Goal: Task Accomplishment & Management: Manage account settings

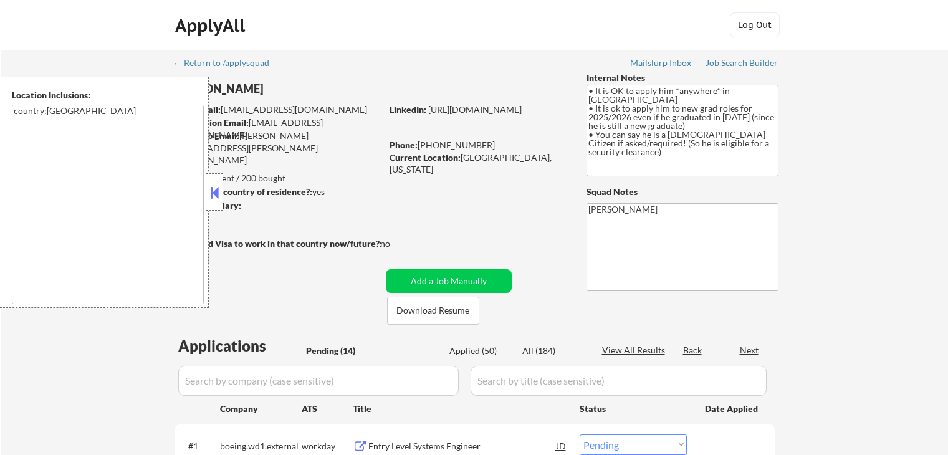
select select ""pending""
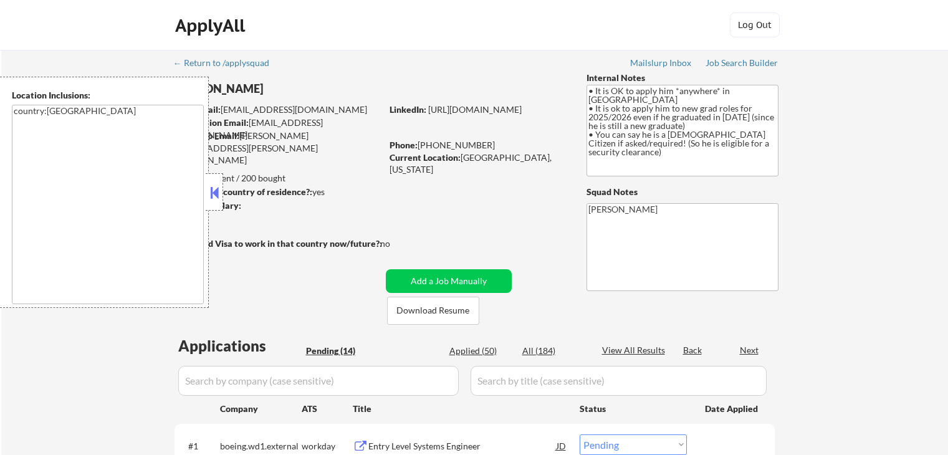
select select ""pending""
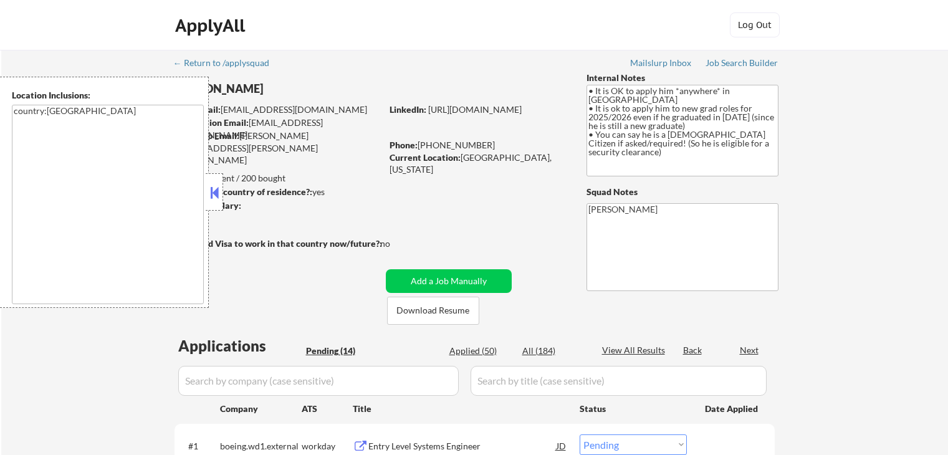
select select ""pending""
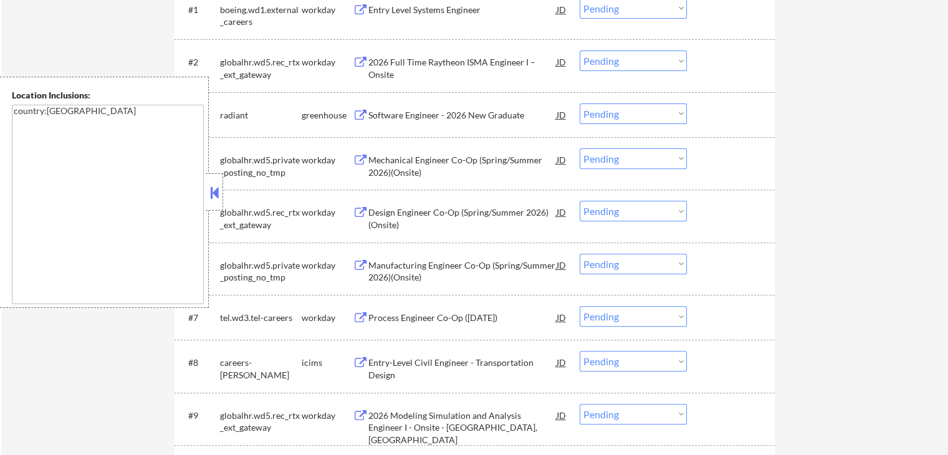
scroll to position [686, 0]
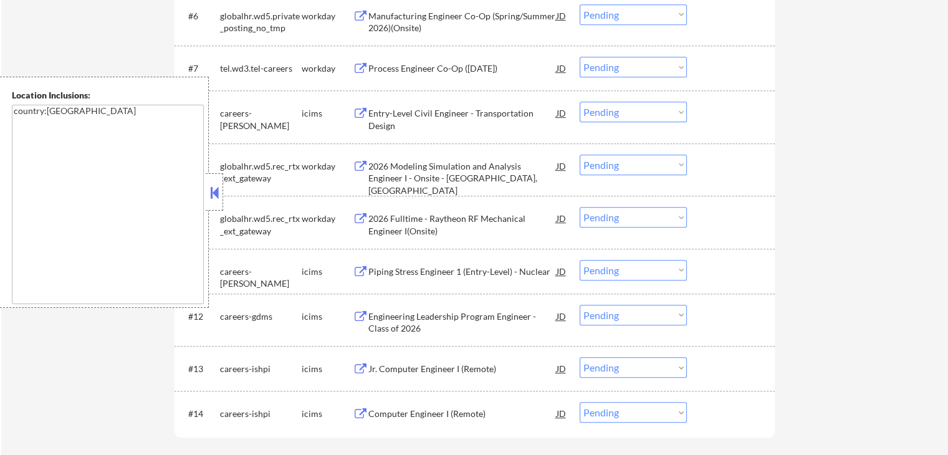
click at [210, 194] on button at bounding box center [215, 192] width 14 height 19
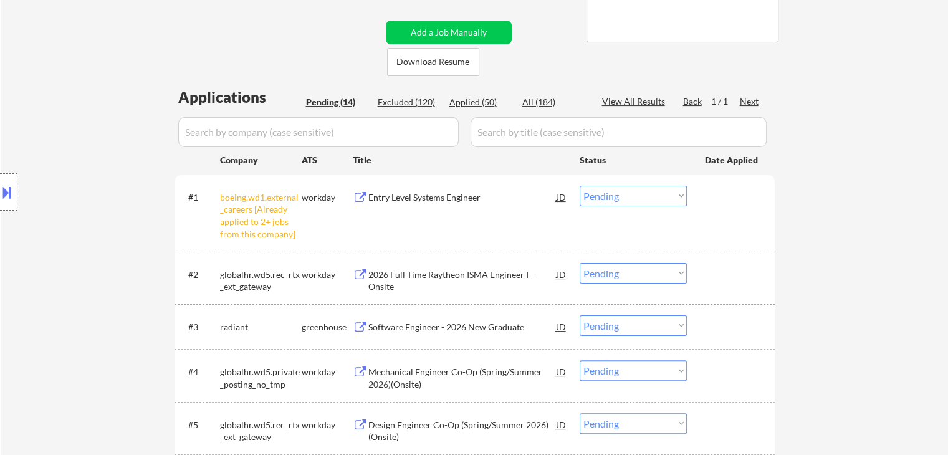
scroll to position [312, 0]
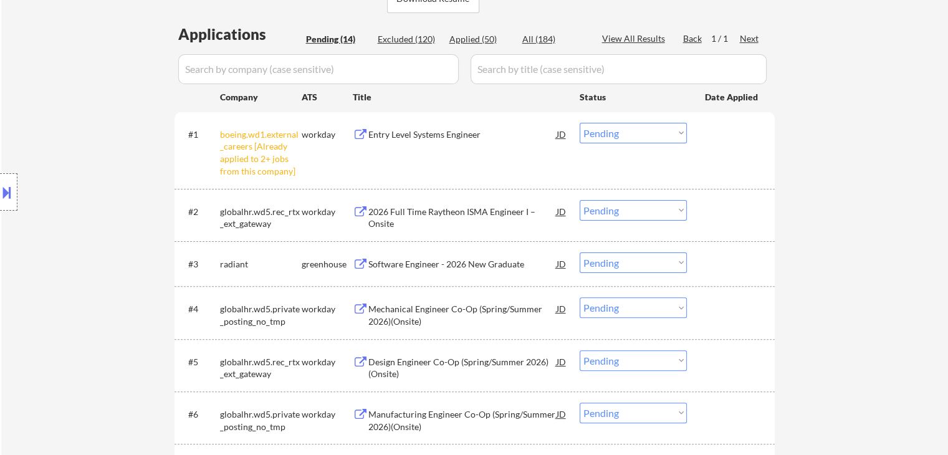
drag, startPoint x: 613, startPoint y: 128, endPoint x: 621, endPoint y: 138, distance: 13.0
click at [614, 128] on select "Choose an option... Pending Applied Excluded (Questions) Excluded (Expired) Exc…" at bounding box center [633, 133] width 107 height 21
click at [580, 123] on select "Choose an option... Pending Applied Excluded (Questions) Excluded (Expired) Exc…" at bounding box center [633, 133] width 107 height 21
click at [416, 209] on div "2026 Full Time Raytheon ISMA Engineer I – Onsite" at bounding box center [462, 218] width 188 height 24
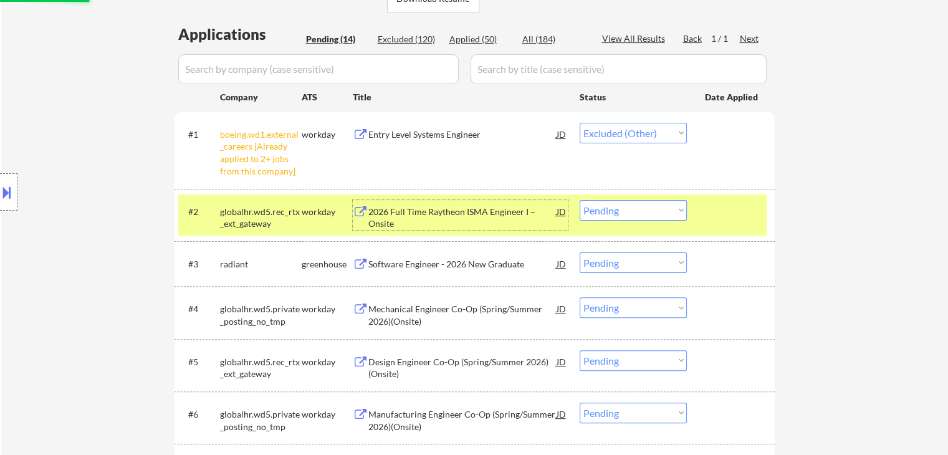
click at [378, 269] on div "Software Engineer - 2026 New Graduate" at bounding box center [462, 264] width 188 height 12
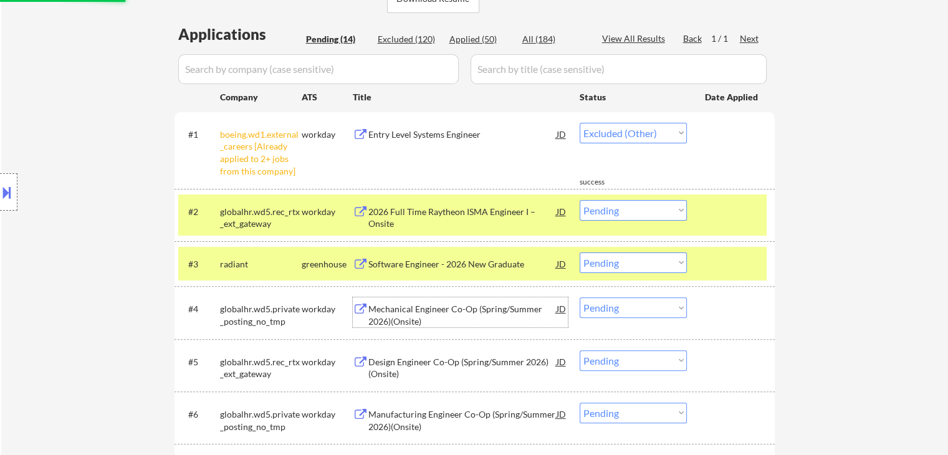
select select ""pending""
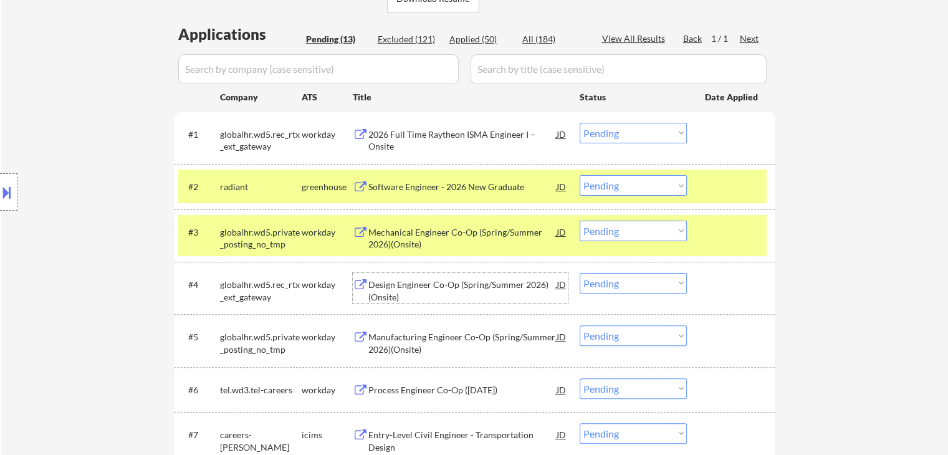
click at [383, 321] on div "#1 globalhr.wd5.rec_rtx_ext_gateway workday 2026 Full Time Raytheon ISMA Engine…" at bounding box center [475, 434] width 600 height 645
drag, startPoint x: 640, startPoint y: 185, endPoint x: 641, endPoint y: 194, distance: 8.8
click at [640, 185] on select "Choose an option... Pending Applied Excluded (Questions) Excluded (Expired) Exc…" at bounding box center [633, 185] width 107 height 21
click at [580, 175] on select "Choose an option... Pending Applied Excluded (Questions) Excluded (Expired) Exc…" at bounding box center [633, 185] width 107 height 21
select select ""pending""
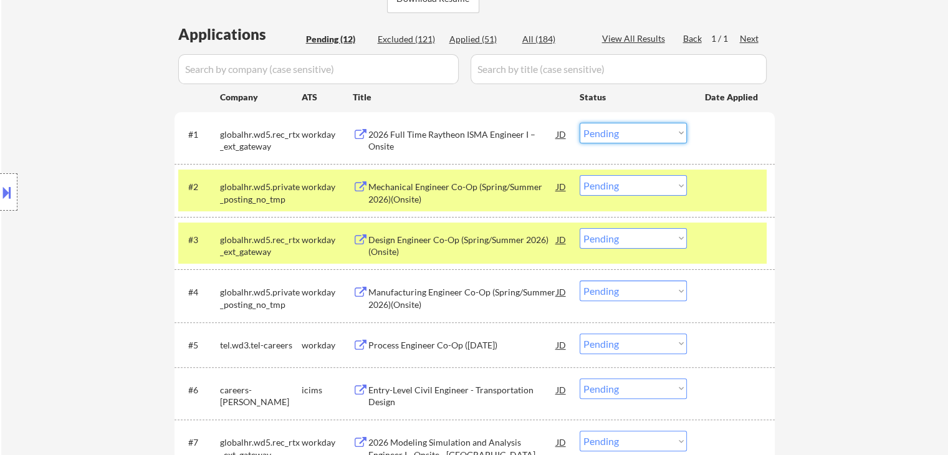
click at [611, 141] on select "Choose an option... Pending Applied Excluded (Questions) Excluded (Expired) Exc…" at bounding box center [633, 133] width 107 height 21
click at [580, 123] on select "Choose an option... Pending Applied Excluded (Questions) Excluded (Expired) Exc…" at bounding box center [633, 133] width 107 height 21
select select ""pending""
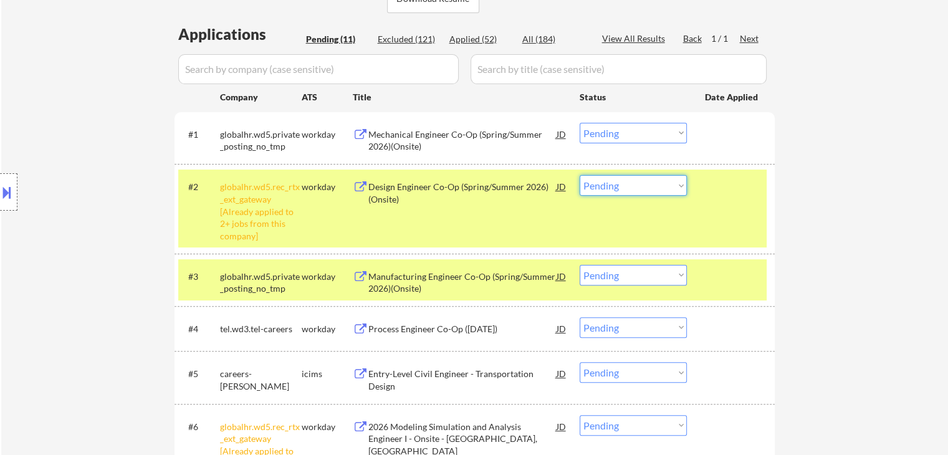
click at [648, 192] on select "Choose an option... Pending Applied Excluded (Questions) Excluded (Expired) Exc…" at bounding box center [633, 185] width 107 height 21
click at [580, 175] on select "Choose an option... Pending Applied Excluded (Questions) Excluded (Expired) Exc…" at bounding box center [633, 185] width 107 height 21
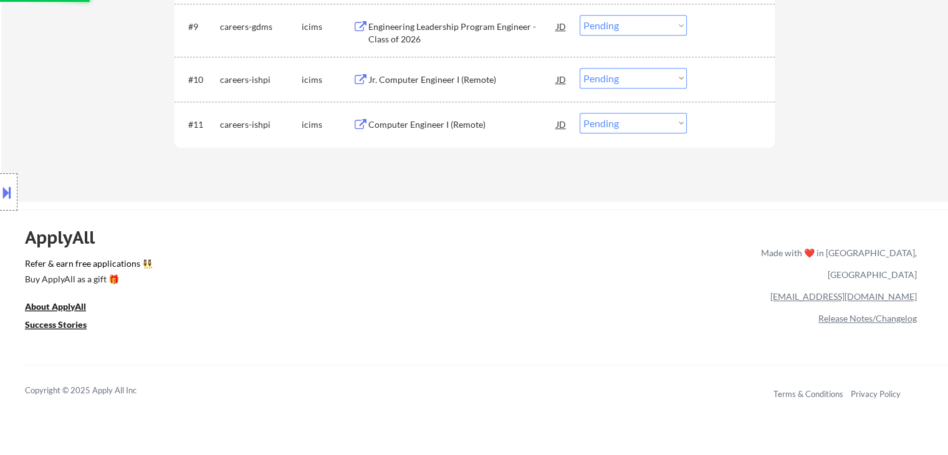
scroll to position [686, 0]
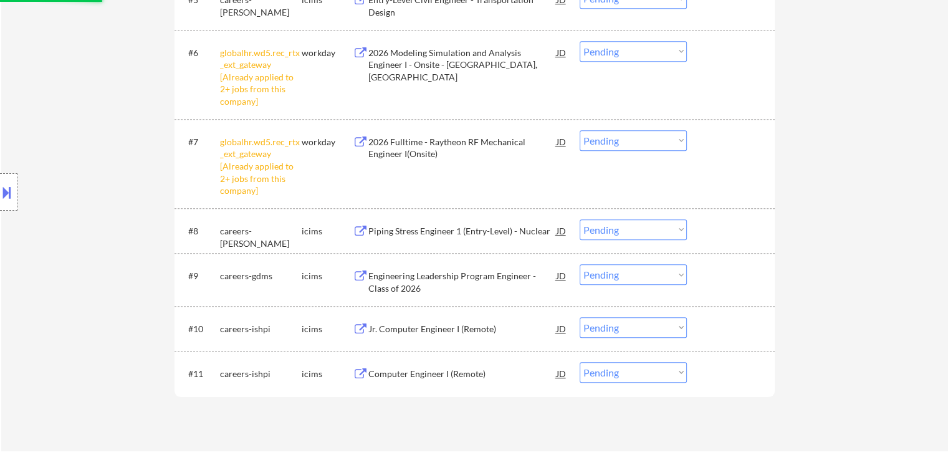
select select ""pending""
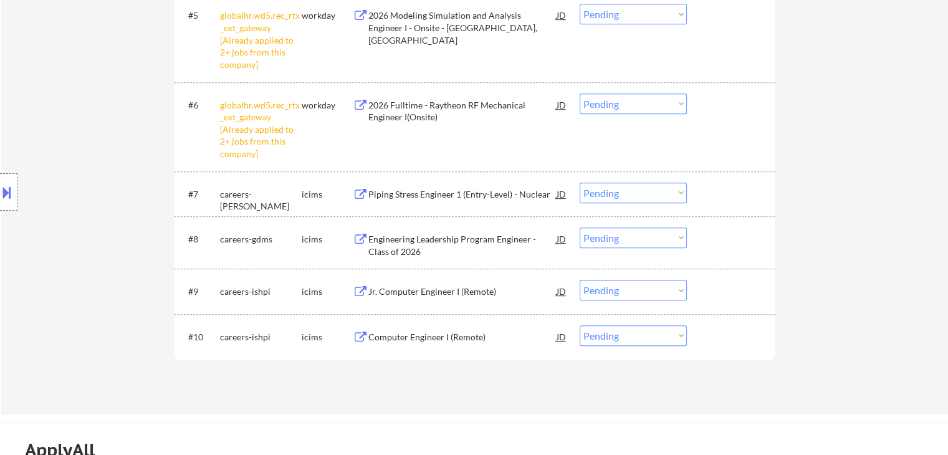
scroll to position [561, 0]
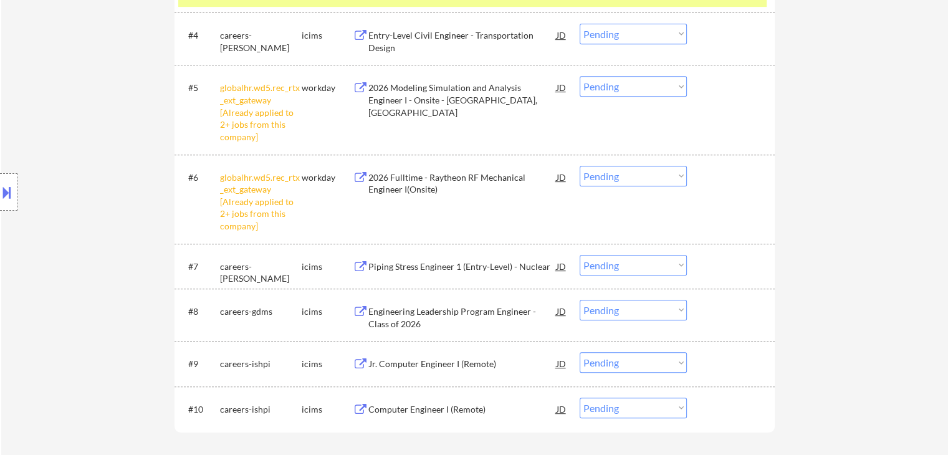
drag, startPoint x: 609, startPoint y: 173, endPoint x: 613, endPoint y: 181, distance: 9.2
click at [610, 175] on select "Choose an option... Pending Applied Excluded (Questions) Excluded (Expired) Exc…" at bounding box center [633, 176] width 107 height 21
select select ""excluded__other_""
click at [580, 166] on select "Choose an option... Pending Applied Excluded (Questions) Excluded (Expired) Exc…" at bounding box center [633, 176] width 107 height 21
click at [623, 84] on select "Choose an option... Pending Applied Excluded (Questions) Excluded (Expired) Exc…" at bounding box center [633, 86] width 107 height 21
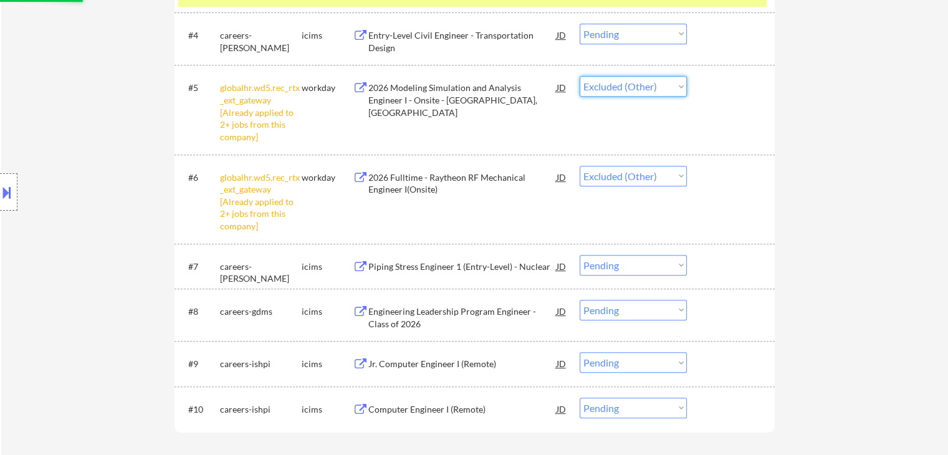
click at [580, 76] on select "Choose an option... Pending Applied Excluded (Questions) Excluded (Expired) Exc…" at bounding box center [633, 86] width 107 height 21
select select ""pending""
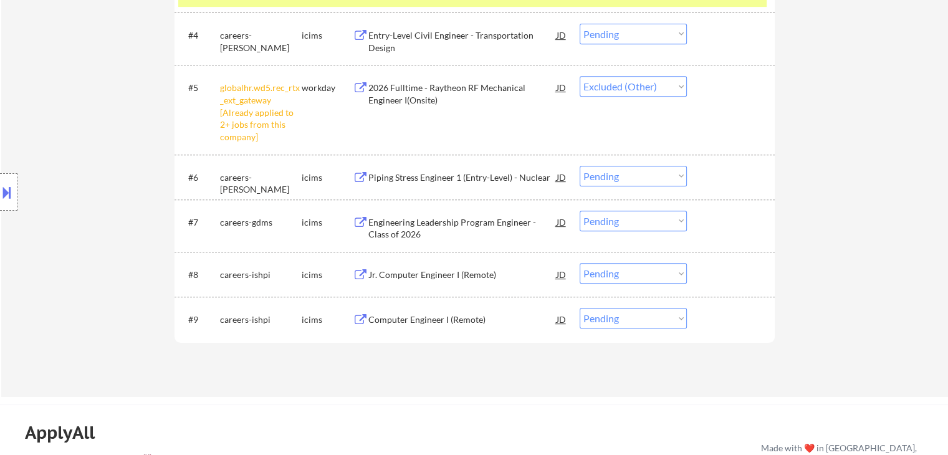
select select ""pending""
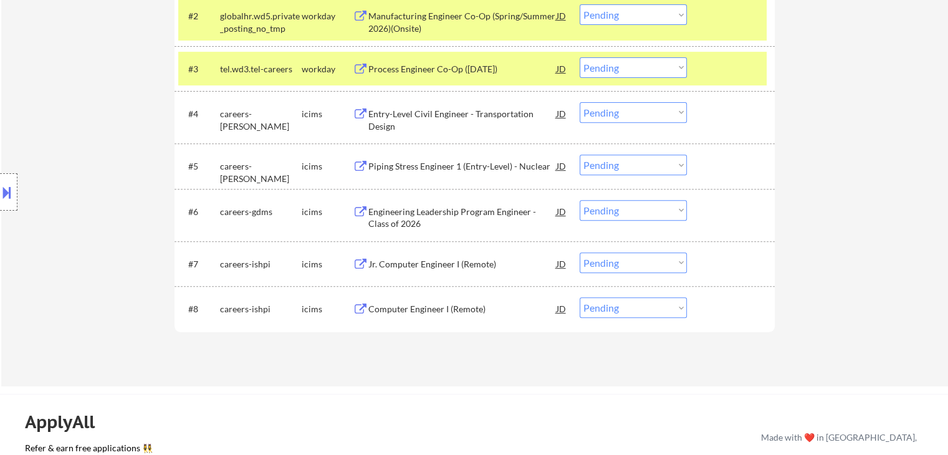
scroll to position [374, 0]
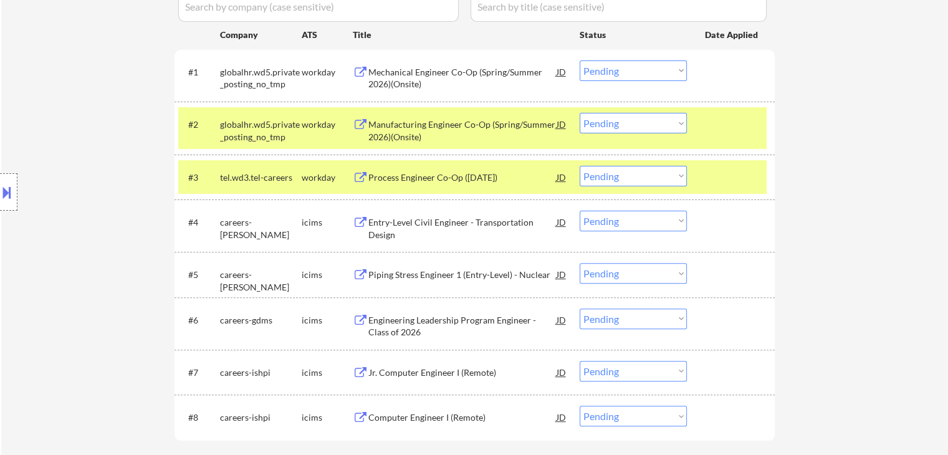
click at [850, 80] on div "← Return to /applysquad Mailslurp Inbox Job Search Builder [PERSON_NAME] User E…" at bounding box center [474, 85] width 947 height 819
click at [392, 79] on div "Mechanical Engineer Co-Op (Spring/Summer 2026)(Onsite)" at bounding box center [462, 78] width 188 height 24
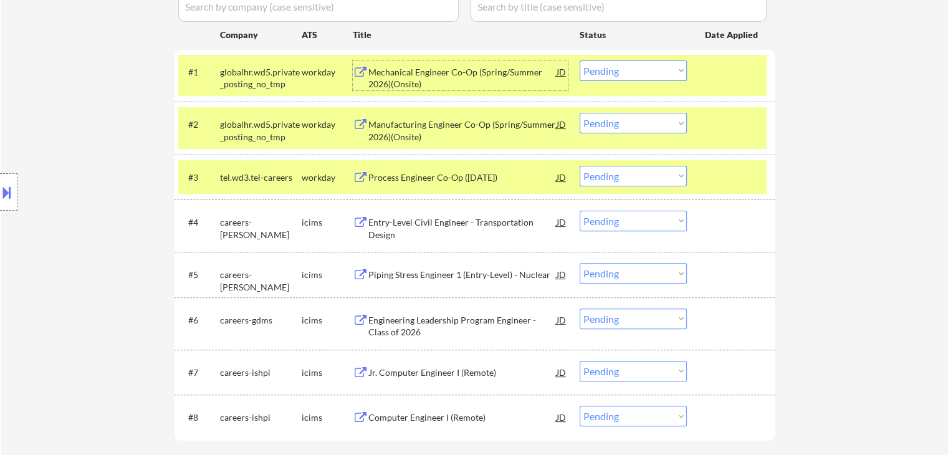
click at [611, 68] on select "Choose an option... Pending Applied Excluded (Questions) Excluded (Expired) Exc…" at bounding box center [633, 70] width 107 height 21
click at [580, 60] on select "Choose an option... Pending Applied Excluded (Questions) Excluded (Expired) Exc…" at bounding box center [633, 70] width 107 height 21
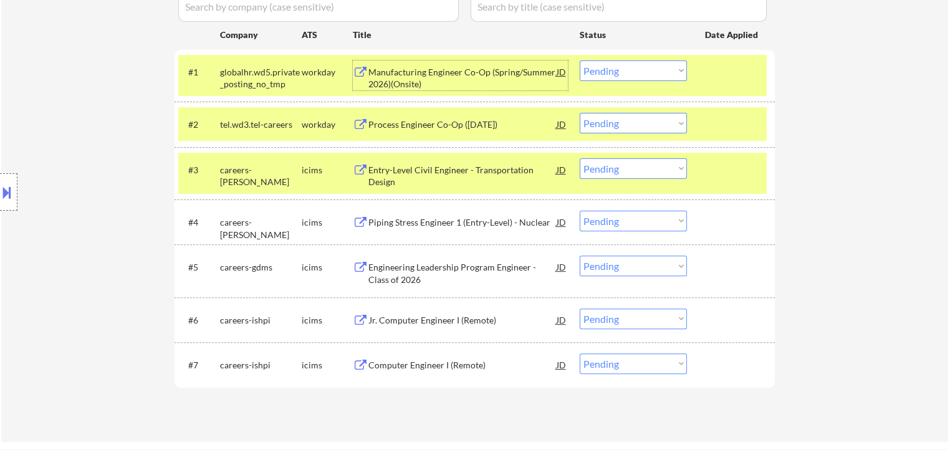
click at [421, 79] on div "Manufacturing Engineer Co-Op (Spring/Summer 2026)(Onsite)" at bounding box center [462, 78] width 188 height 24
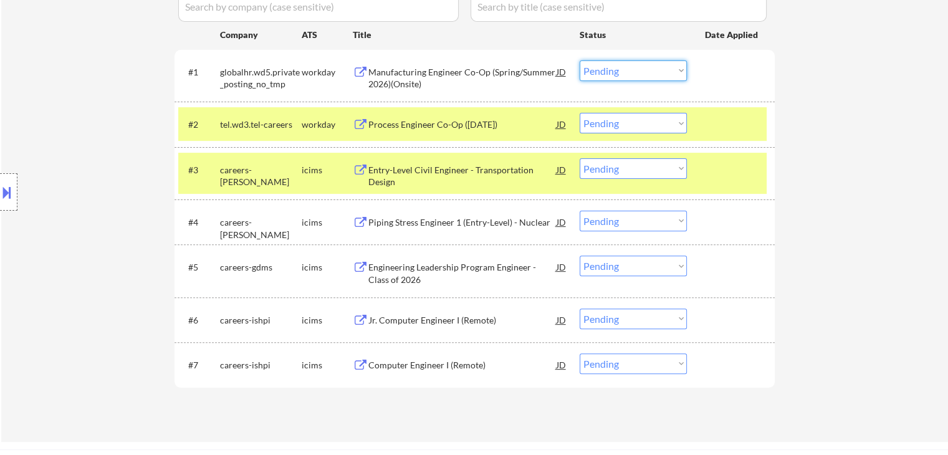
click at [643, 66] on select "Choose an option... Pending Applied Excluded (Questions) Excluded (Expired) Exc…" at bounding box center [633, 70] width 107 height 21
click at [580, 60] on select "Choose an option... Pending Applied Excluded (Questions) Excluded (Expired) Exc…" at bounding box center [633, 70] width 107 height 21
click at [415, 128] on div "Process Engineer Co-Op ([DATE])" at bounding box center [462, 124] width 188 height 12
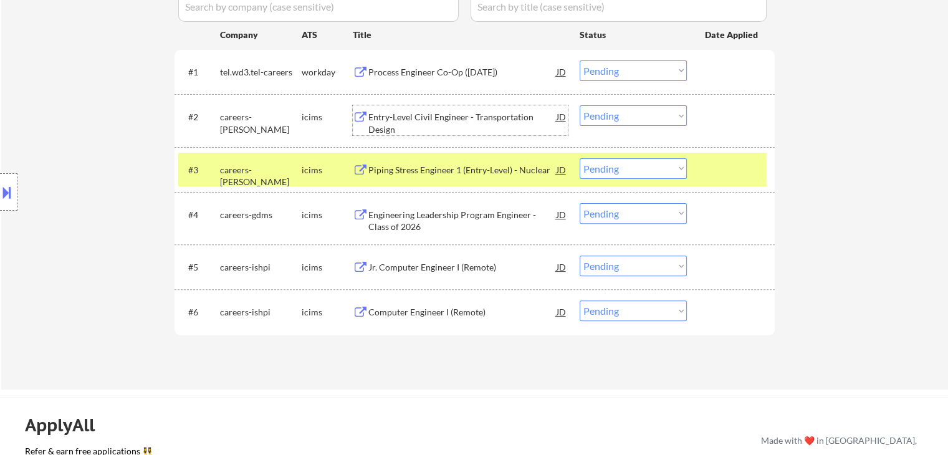
click at [788, 175] on div "← Return to /applysquad Mailslurp Inbox Job Search Builder [PERSON_NAME] User E…" at bounding box center [474, 33] width 947 height 714
click at [763, 173] on div "#3 careers-sargentlundy icims Piping Stress Engineer 1 (Entry-Level) - Nuclear …" at bounding box center [472, 170] width 589 height 34
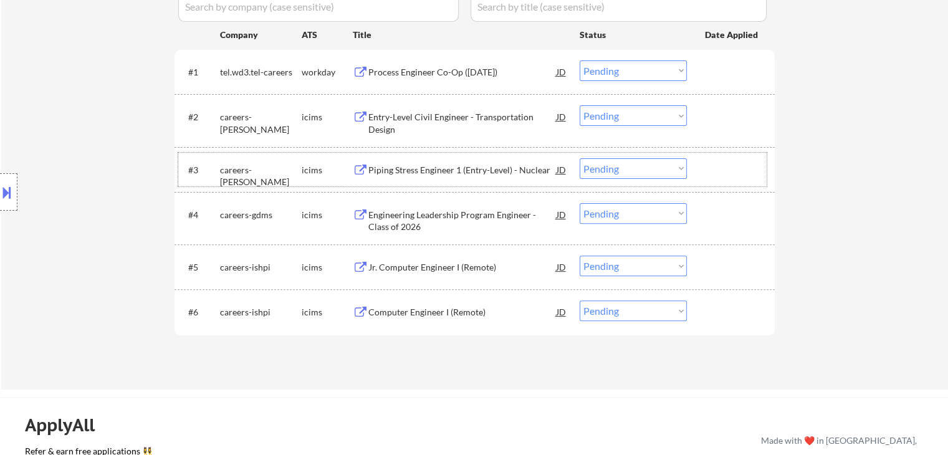
click at [388, 70] on div "Process Engineer Co-Op ([DATE])" at bounding box center [462, 72] width 188 height 12
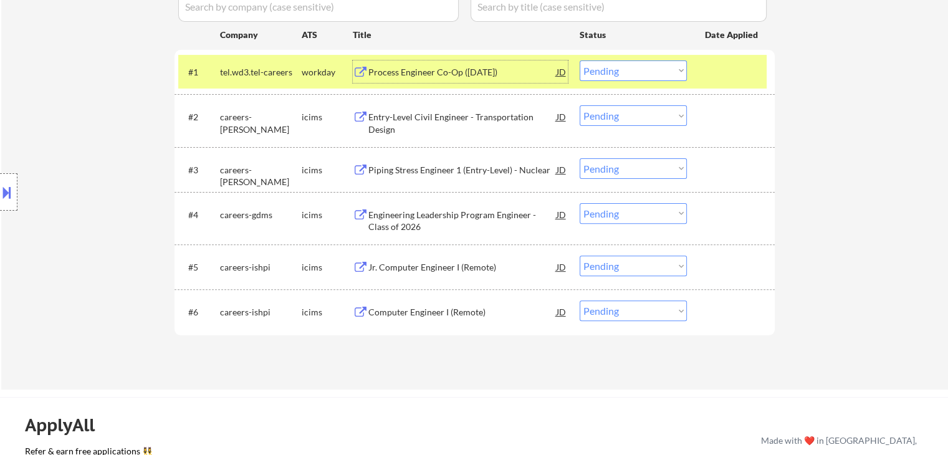
click at [628, 68] on select "Choose an option... Pending Applied Excluded (Questions) Excluded (Expired) Exc…" at bounding box center [633, 70] width 107 height 21
click at [580, 60] on select "Choose an option... Pending Applied Excluded (Questions) Excluded (Expired) Exc…" at bounding box center [633, 70] width 107 height 21
select select ""pending""
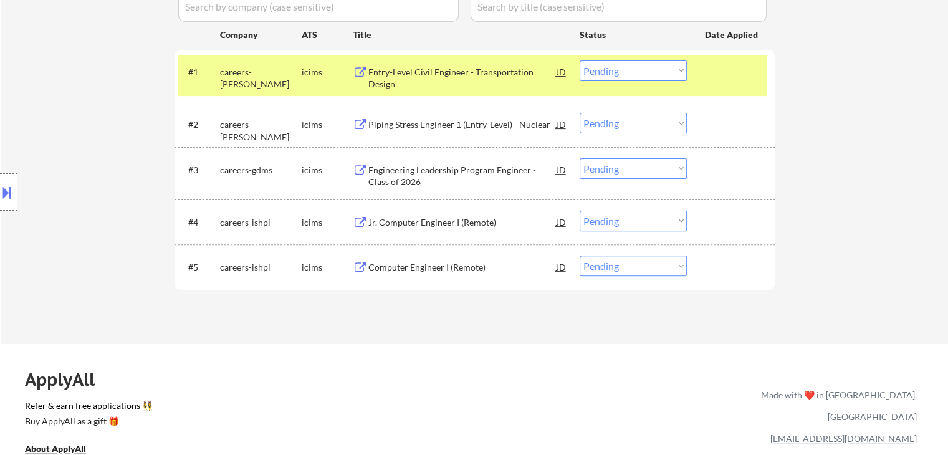
click at [389, 80] on div "Entry-Level Civil Engineer - Transportation Design" at bounding box center [462, 78] width 188 height 24
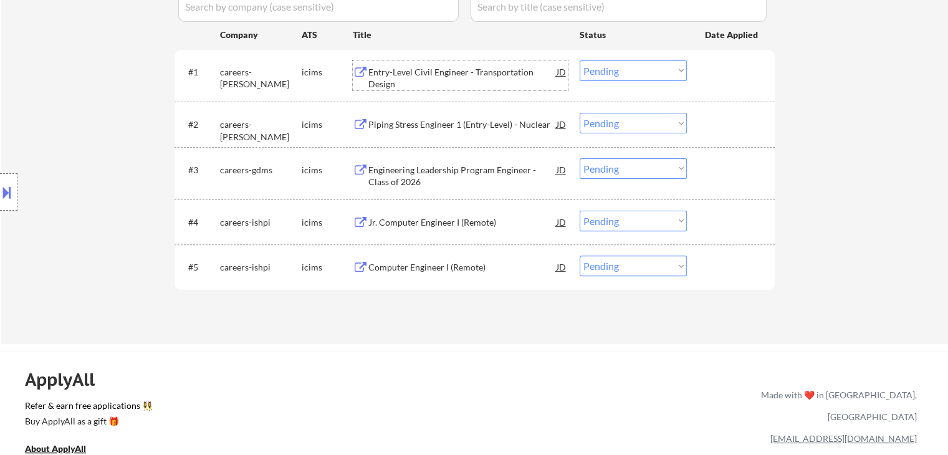
click at [397, 113] on div "Piping Stress Engineer 1 (Entry-Level) - Nuclear" at bounding box center [462, 124] width 188 height 22
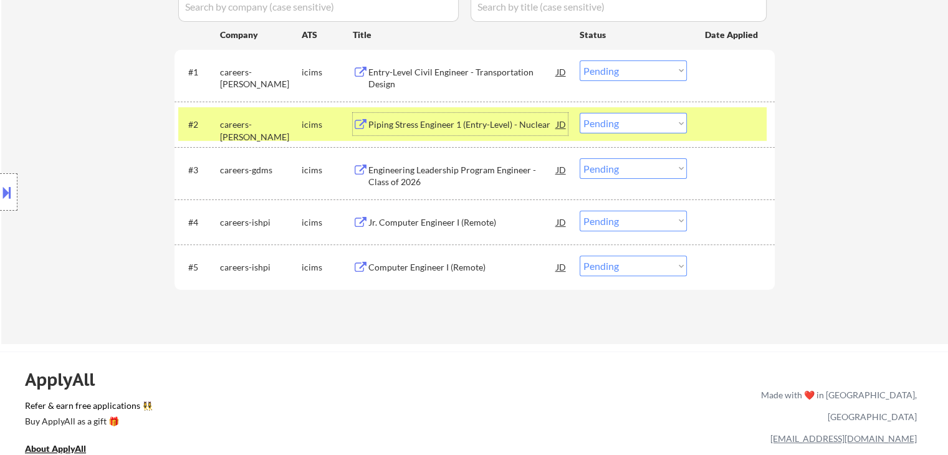
click at [378, 165] on div "Engineering Leadership Program Engineer - Class of 2026" at bounding box center [462, 176] width 188 height 24
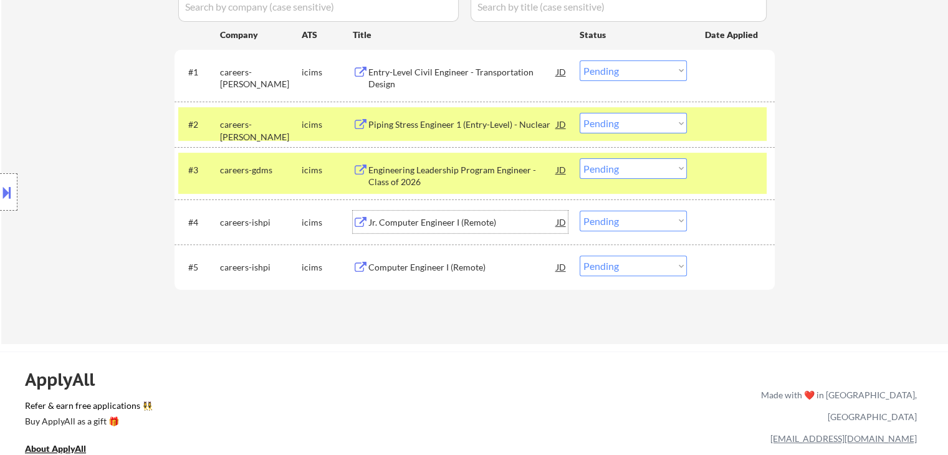
click at [389, 212] on div "Jr. Computer Engineer I (Remote)" at bounding box center [462, 222] width 188 height 22
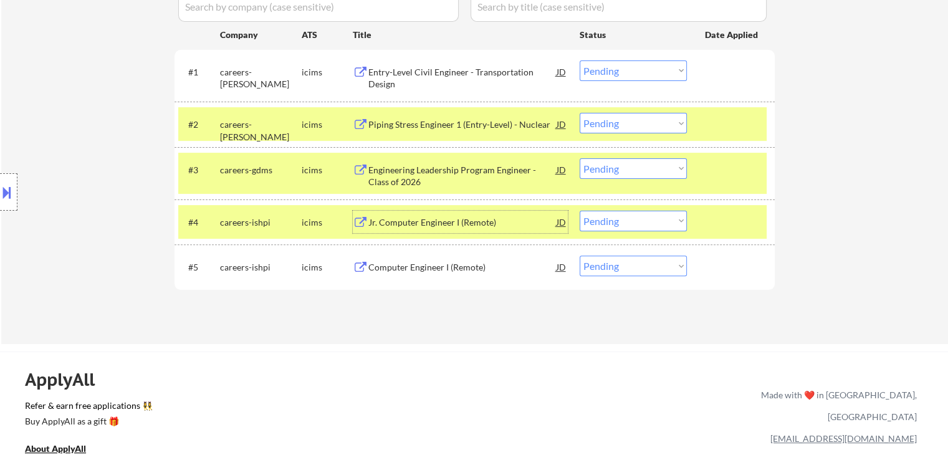
click at [414, 257] on div "Computer Engineer I (Remote)" at bounding box center [462, 267] width 188 height 22
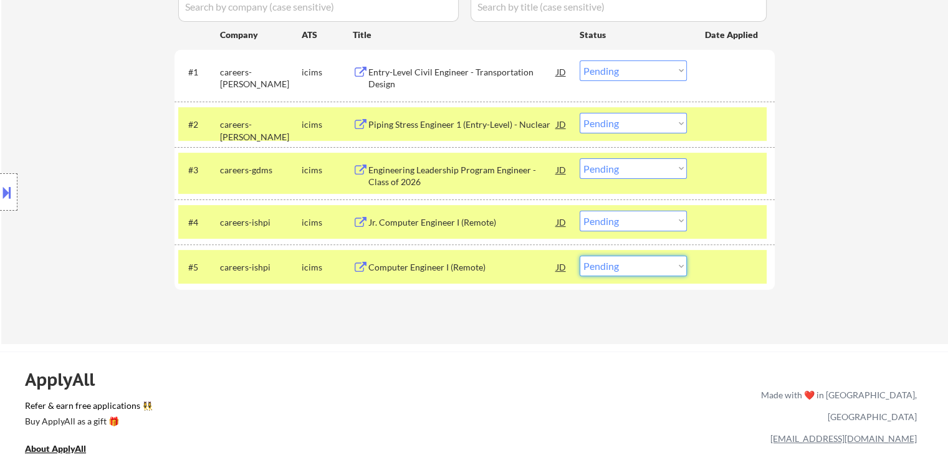
click at [634, 264] on select "Choose an option... Pending Applied Excluded (Questions) Excluded (Expired) Exc…" at bounding box center [633, 266] width 107 height 21
select select ""applied""
click at [580, 256] on select "Choose an option... Pending Applied Excluded (Questions) Excluded (Expired) Exc…" at bounding box center [633, 266] width 107 height 21
click at [623, 223] on select "Choose an option... Pending Applied Excluded (Questions) Excluded (Expired) Exc…" at bounding box center [633, 221] width 107 height 21
click at [580, 211] on select "Choose an option... Pending Applied Excluded (Questions) Excluded (Expired) Exc…" at bounding box center [633, 221] width 107 height 21
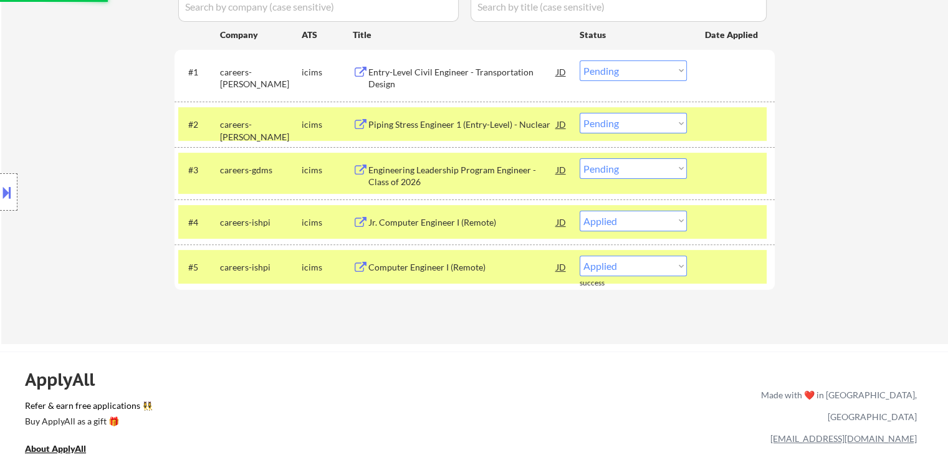
select select ""pending""
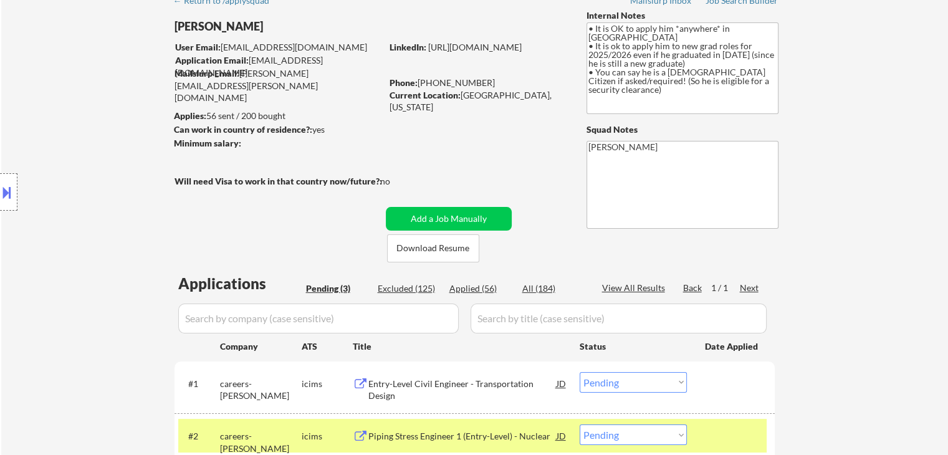
scroll to position [125, 0]
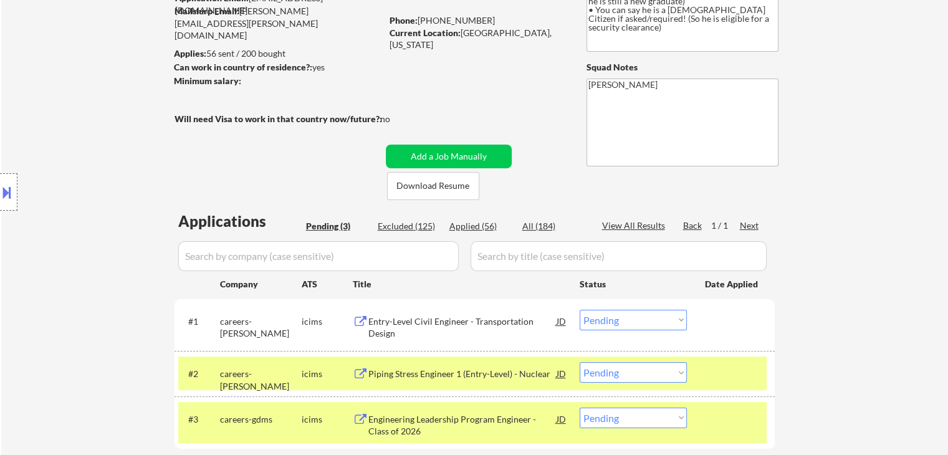
click at [898, 71] on div "← Return to /applysquad Mailslurp Inbox Job Search Builder [PERSON_NAME] User E…" at bounding box center [474, 214] width 947 height 578
